Goal: Find specific page/section: Find specific page/section

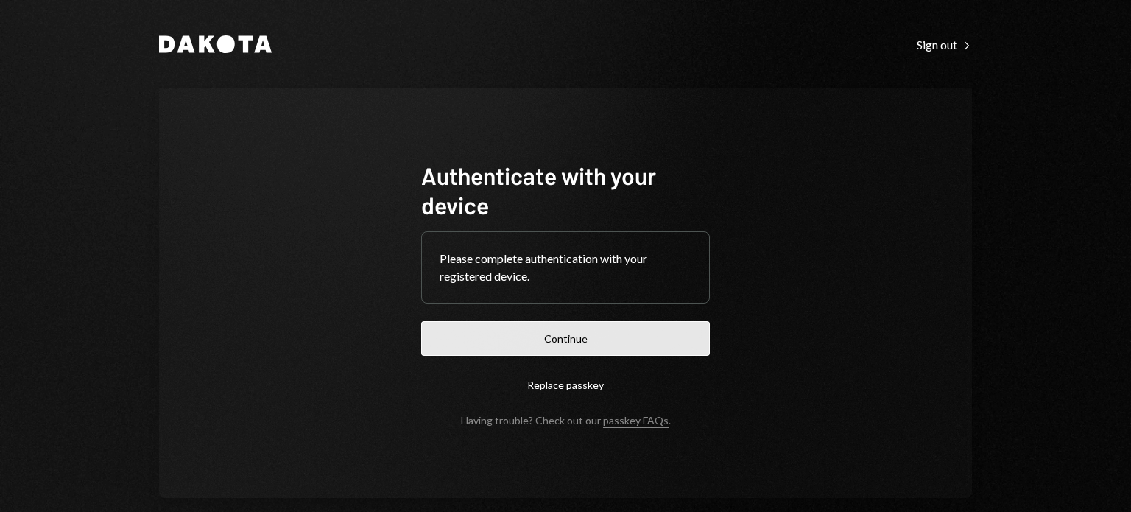
click at [660, 348] on button "Continue" at bounding box center [565, 338] width 289 height 35
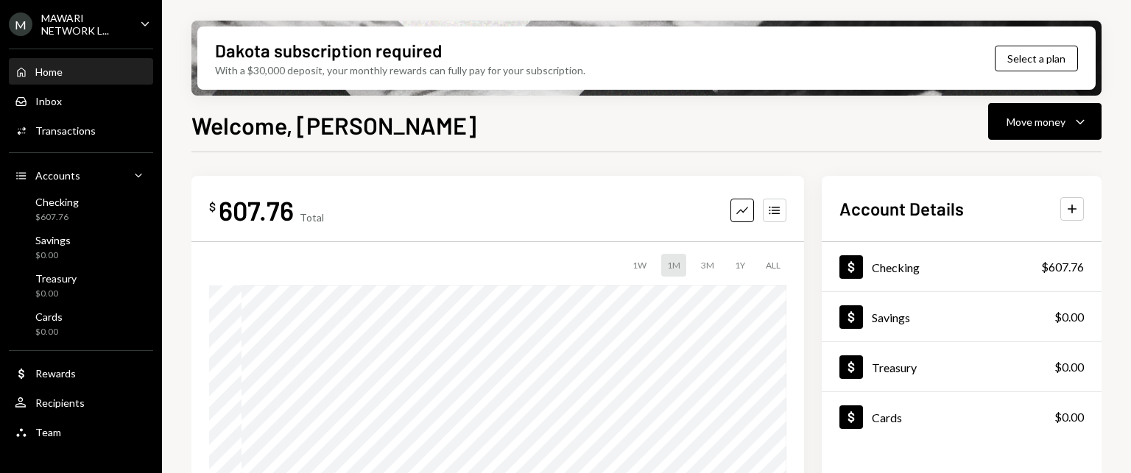
click at [139, 21] on icon "Caret Down" at bounding box center [145, 23] width 16 height 16
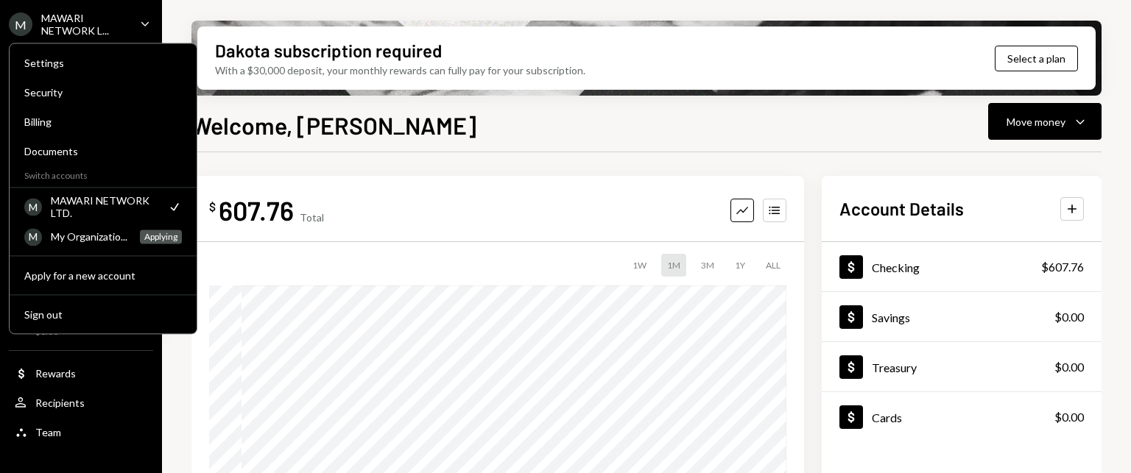
click at [551, 127] on div "Welcome, [PERSON_NAME] Move money Caret Down" at bounding box center [646, 123] width 910 height 32
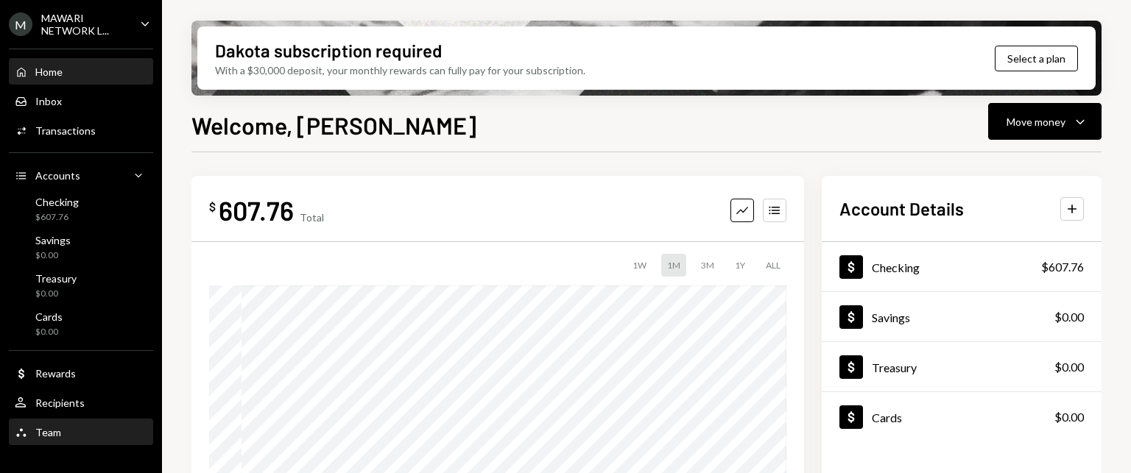
click at [52, 437] on div "Team" at bounding box center [48, 432] width 26 height 13
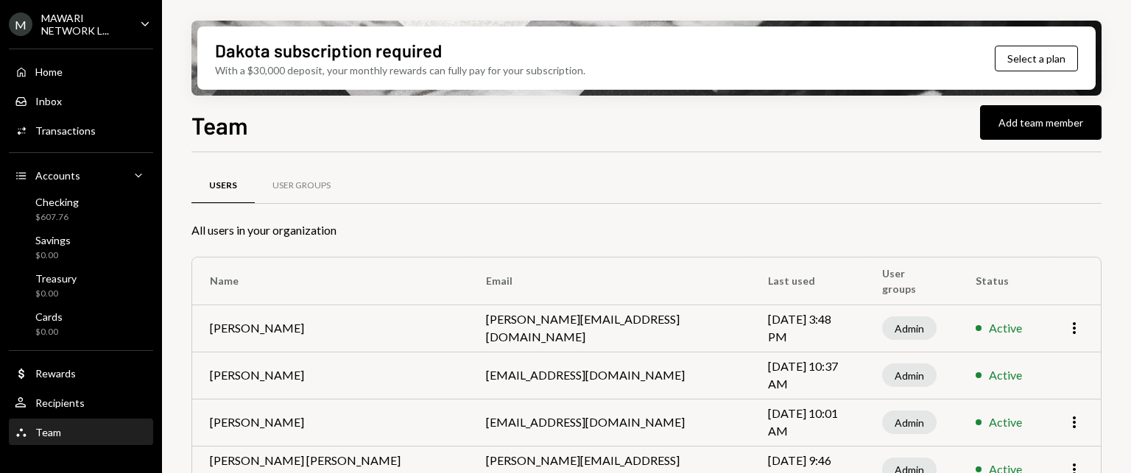
click at [142, 19] on icon "Caret Down" at bounding box center [145, 23] width 16 height 16
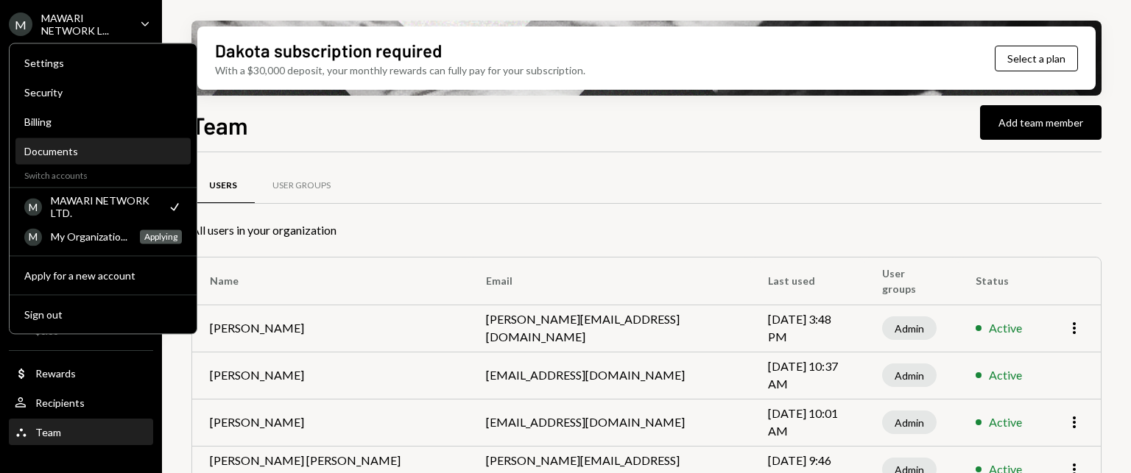
click at [50, 154] on div "Documents" at bounding box center [103, 151] width 158 height 13
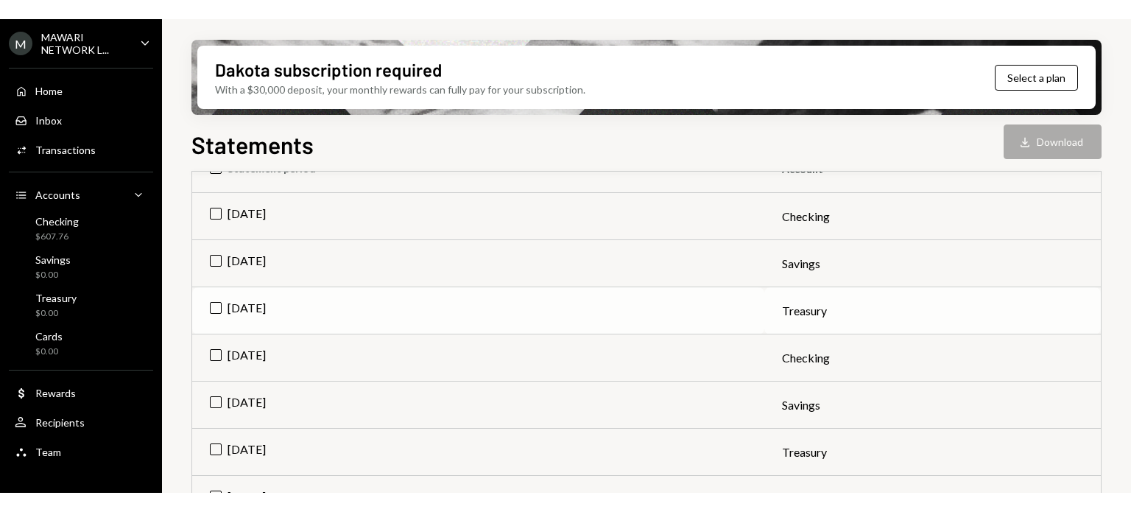
scroll to position [221, 0]
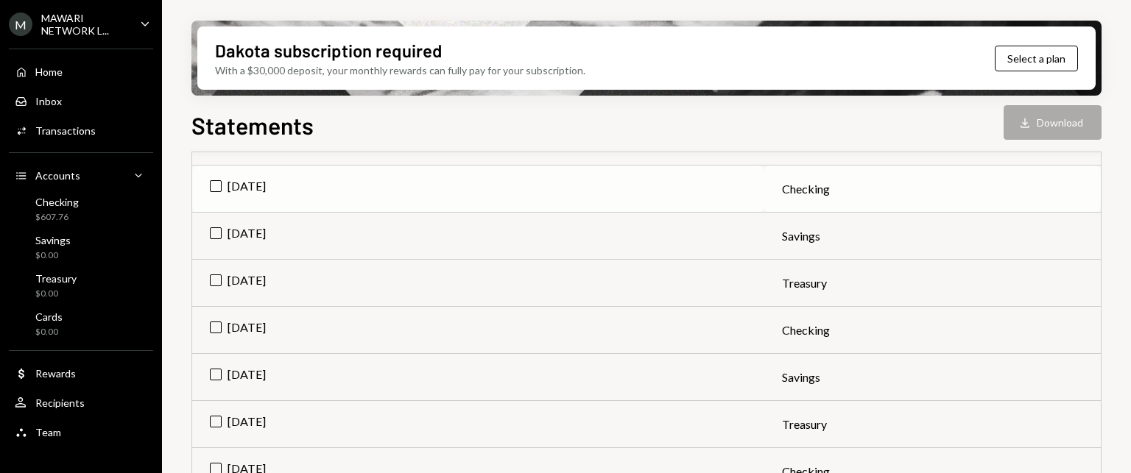
click at [214, 188] on td "Jul 2025" at bounding box center [478, 189] width 572 height 47
